Goal: Task Accomplishment & Management: Manage account settings

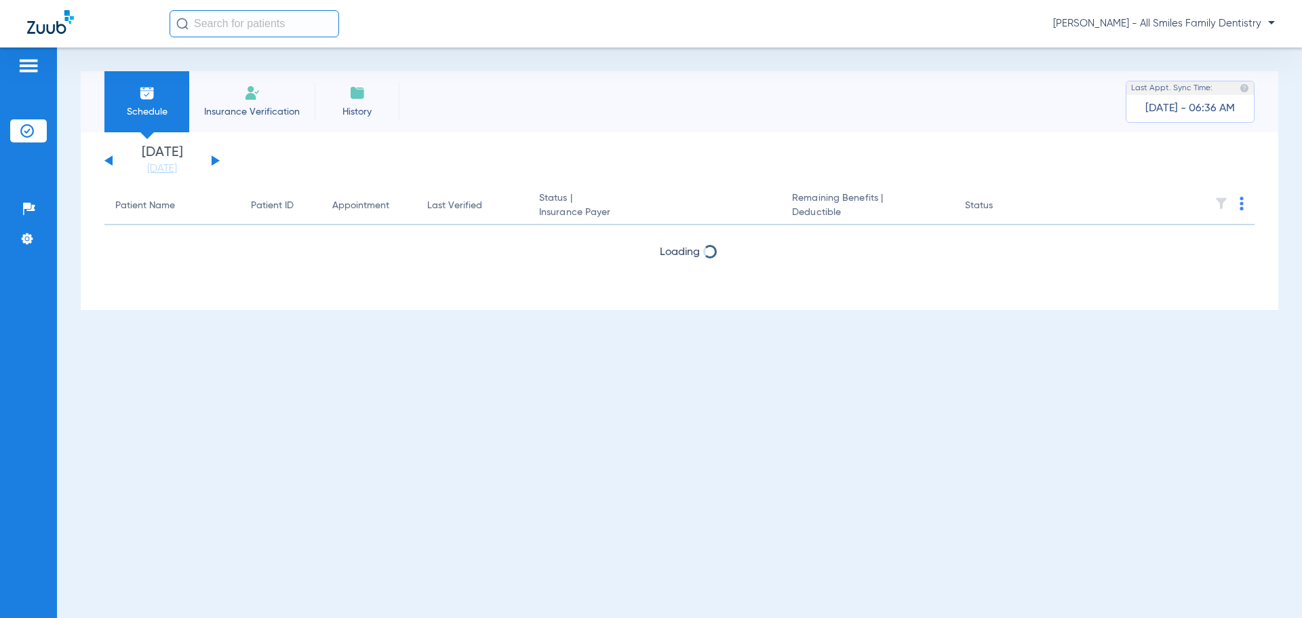
click at [31, 61] on img at bounding box center [29, 66] width 22 height 16
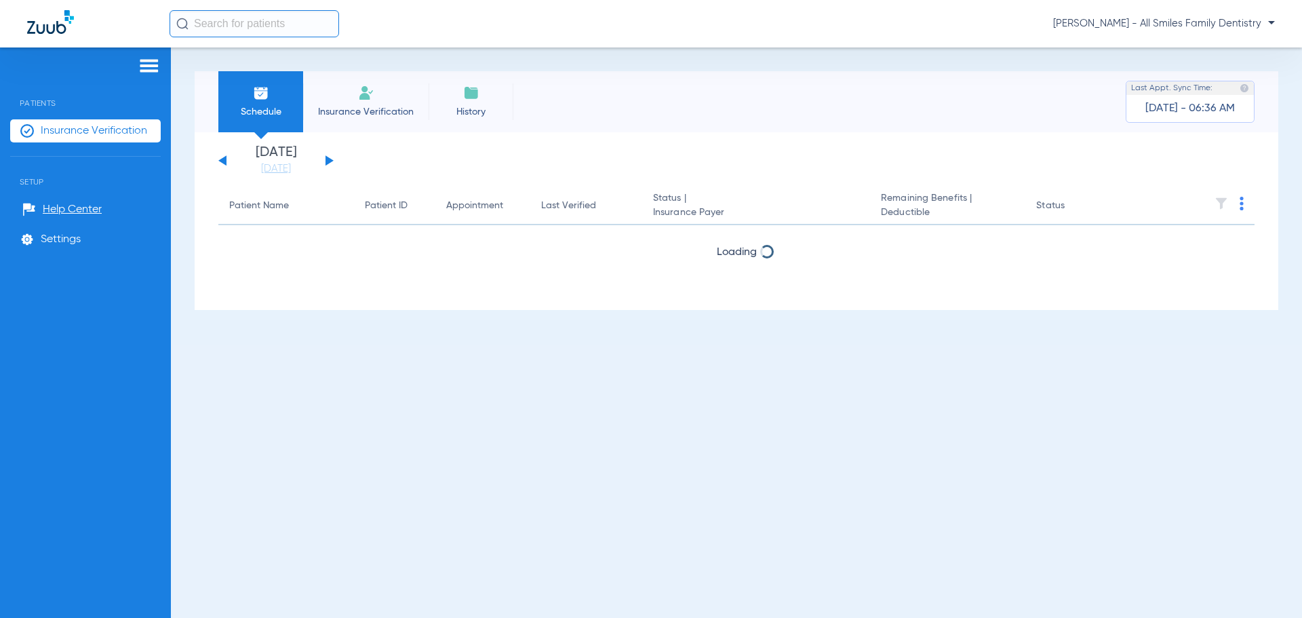
click at [92, 135] on span "Insurance Verification" at bounding box center [94, 131] width 106 height 14
click at [66, 235] on span "Settings" at bounding box center [61, 240] width 40 height 14
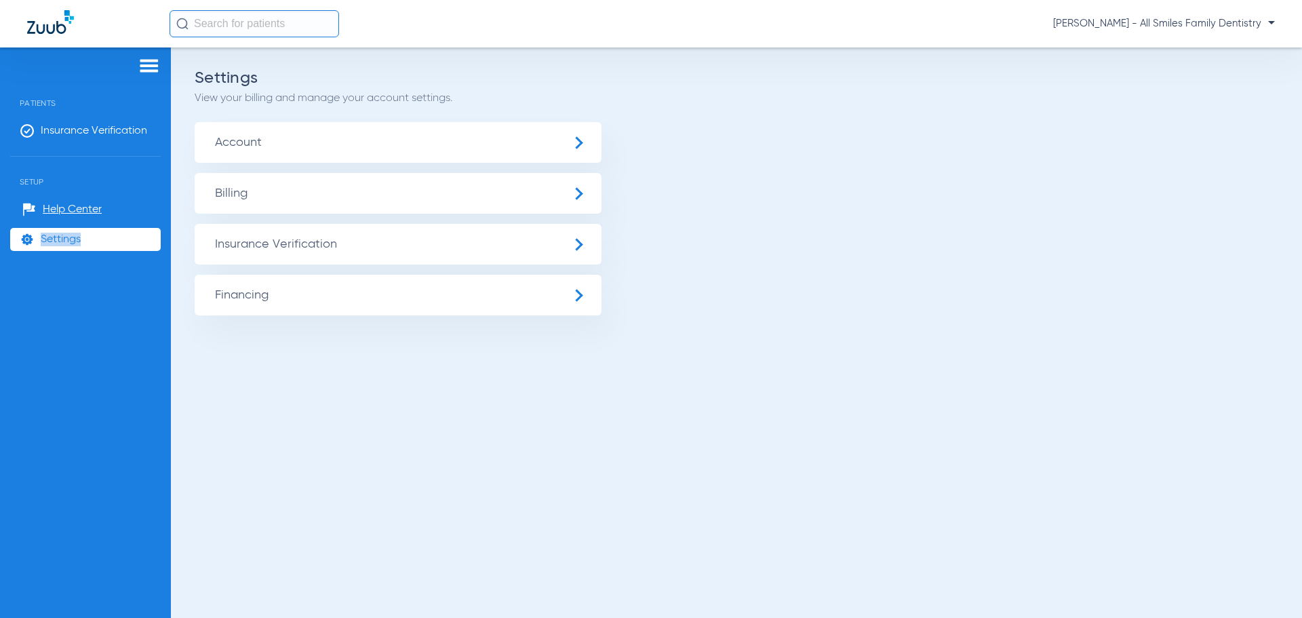
click at [66, 235] on span "Settings" at bounding box center [61, 240] width 40 height 14
click at [278, 248] on span "Insurance Verification" at bounding box center [398, 244] width 407 height 41
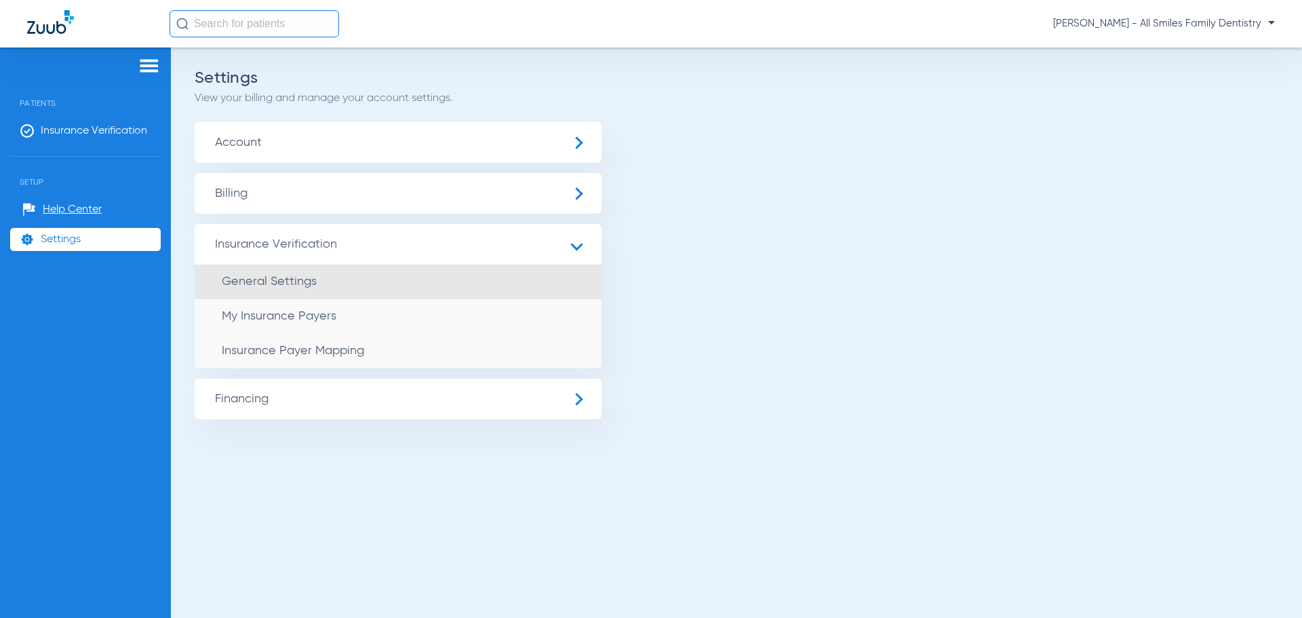
click at [300, 283] on span "General Settings" at bounding box center [269, 281] width 95 height 12
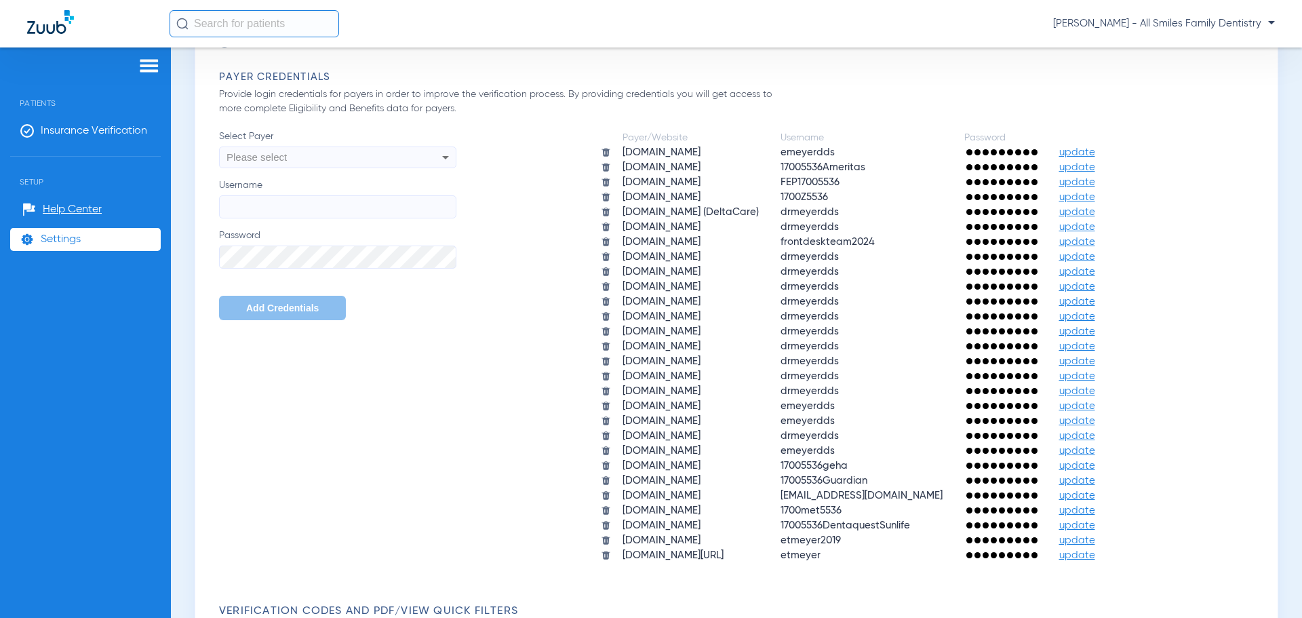
scroll to position [543, 0]
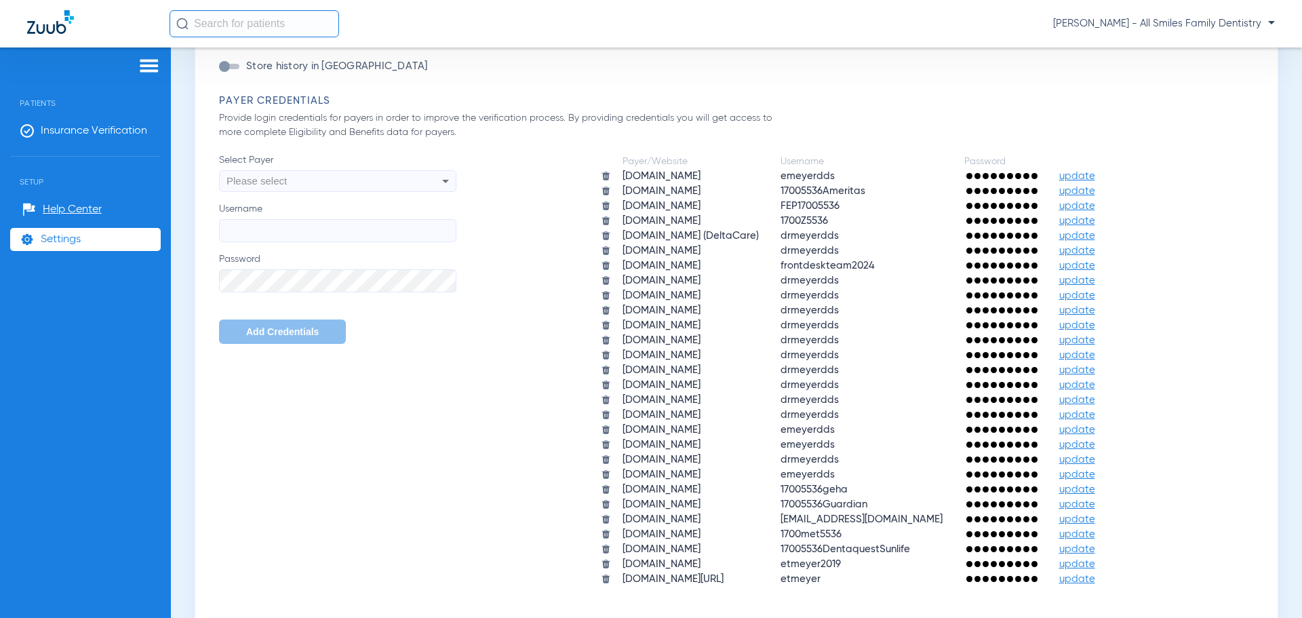
click at [296, 183] on div "Please select" at bounding box center [315, 181] width 178 height 23
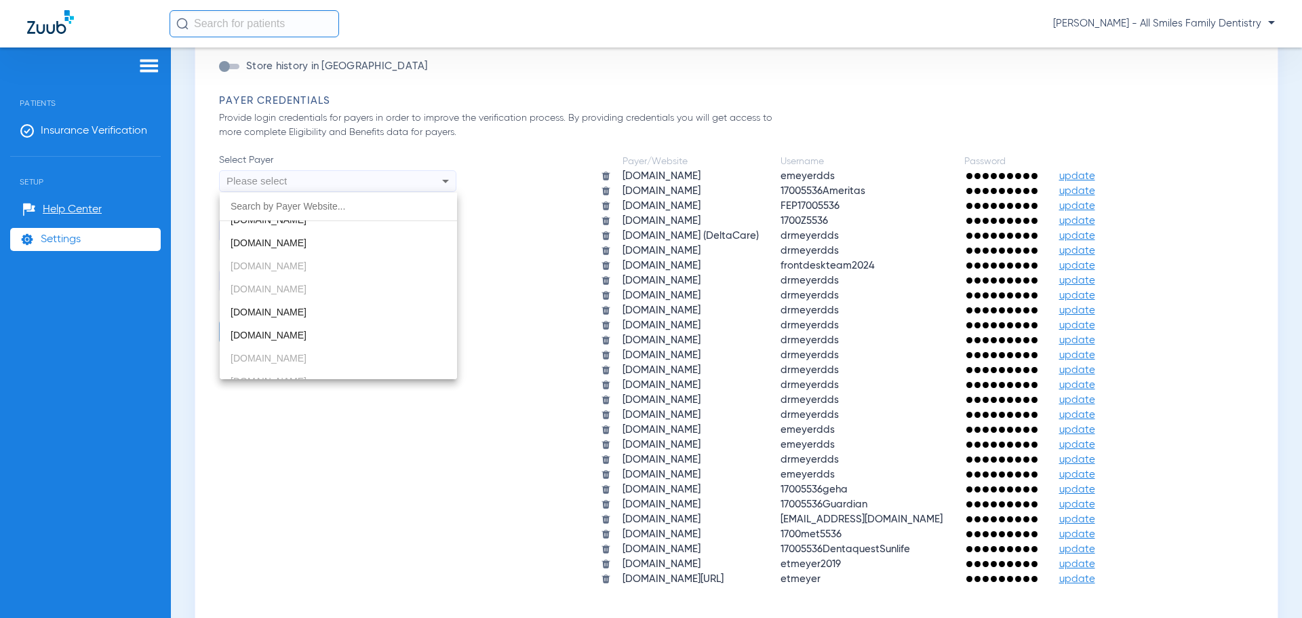
scroll to position [136, 0]
click at [54, 127] on div at bounding box center [651, 309] width 1302 height 618
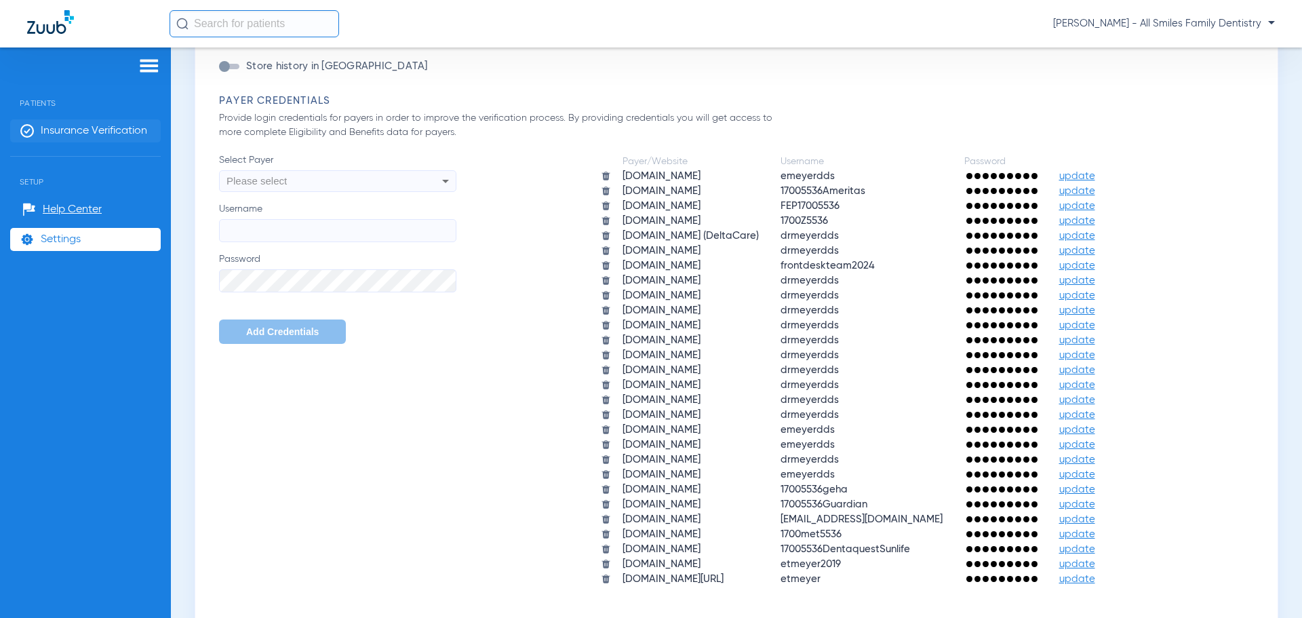
click at [65, 128] on span "Insurance Verification" at bounding box center [94, 131] width 106 height 14
